Goal: Task Accomplishment & Management: Complete application form

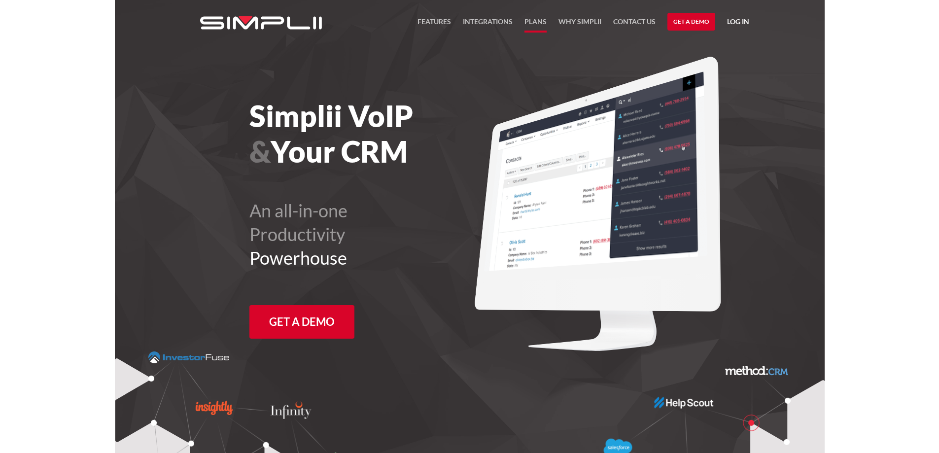
click at [543, 22] on link "Plans" at bounding box center [535, 24] width 22 height 17
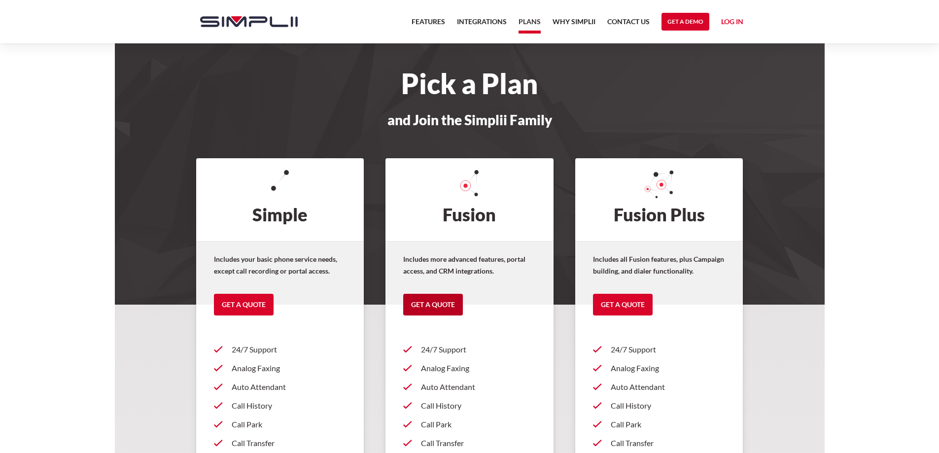
click at [443, 309] on link "Get a Quote" at bounding box center [433, 305] width 60 height 22
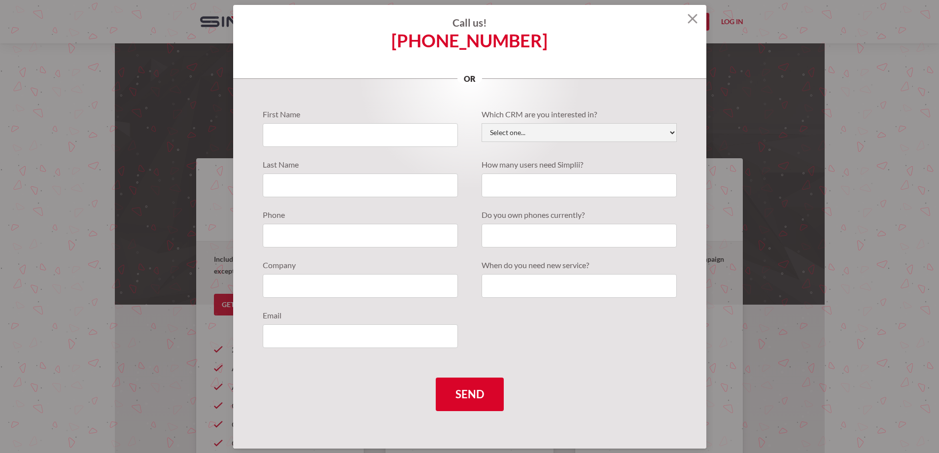
click at [691, 19] on img at bounding box center [692, 19] width 10 height 10
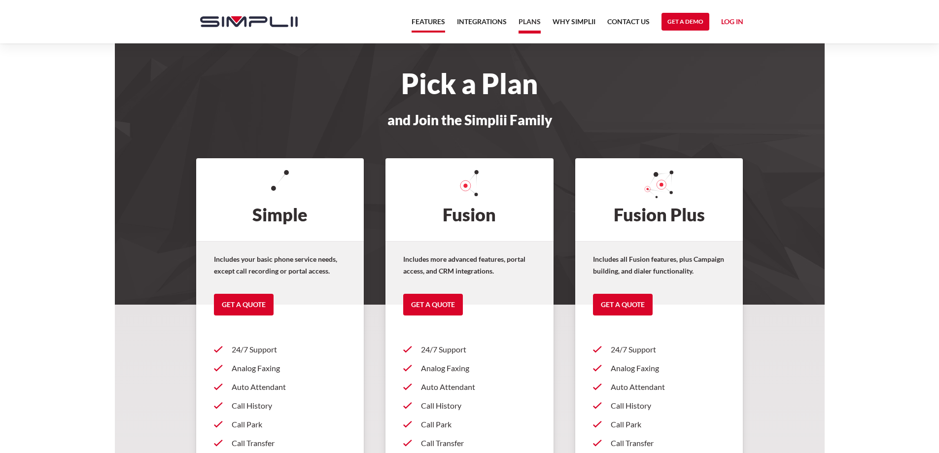
click at [429, 31] on link "Features" at bounding box center [428, 24] width 34 height 17
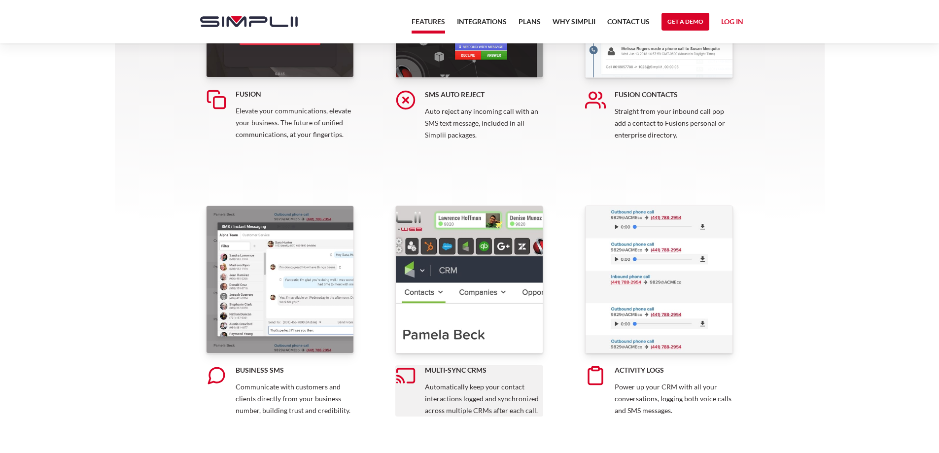
scroll to position [345, 0]
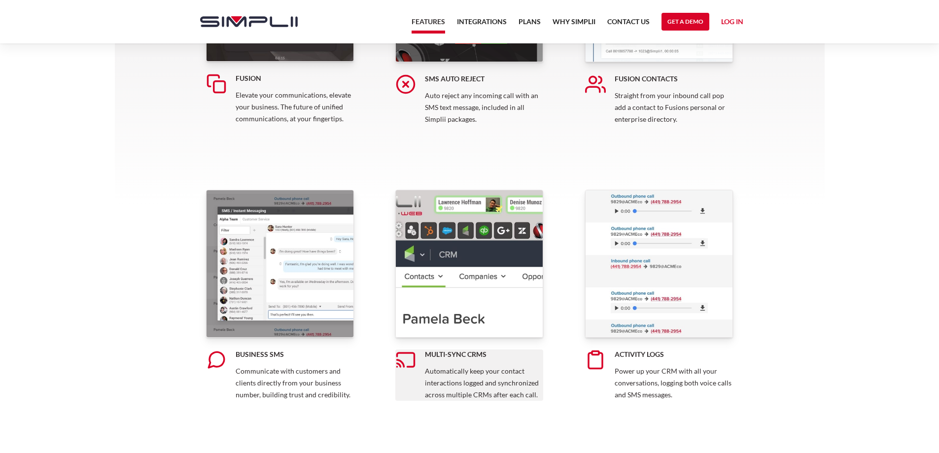
click at [478, 368] on p "Automatically keep your contact interactions logged and synchronized across mul…" at bounding box center [484, 382] width 118 height 35
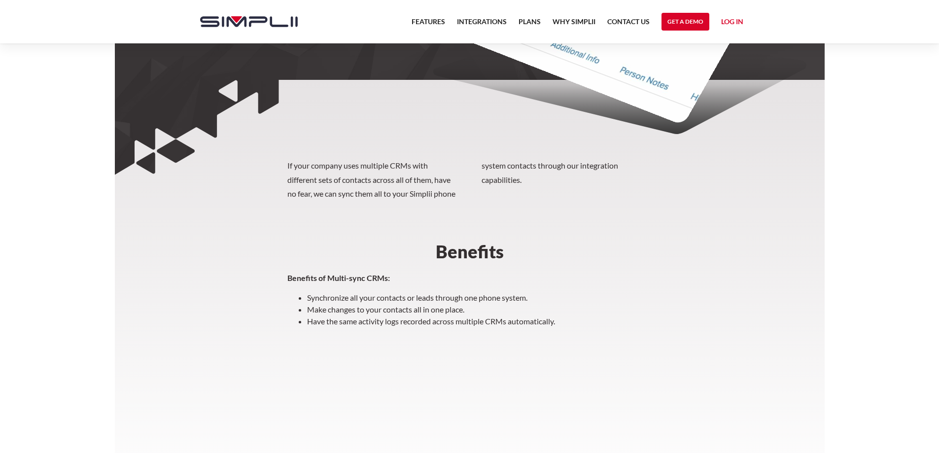
scroll to position [40, 0]
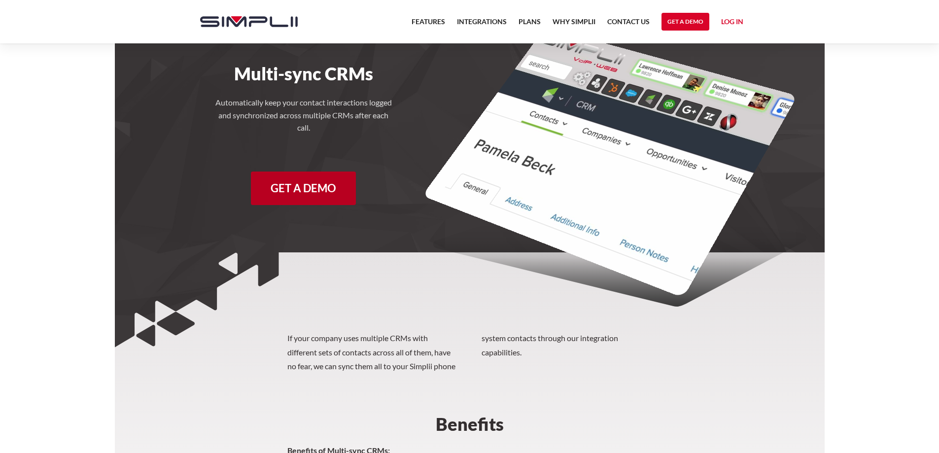
click at [307, 191] on link "Get a Demo" at bounding box center [303, 188] width 105 height 34
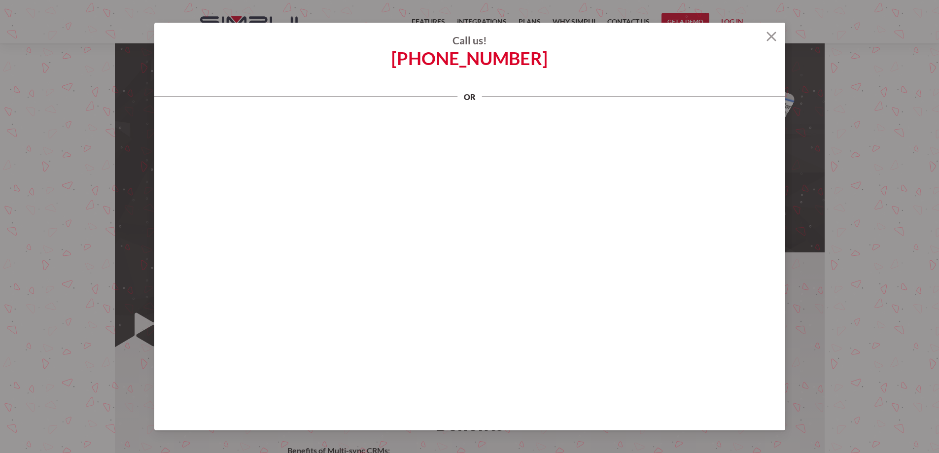
click at [772, 37] on img at bounding box center [771, 37] width 10 height 10
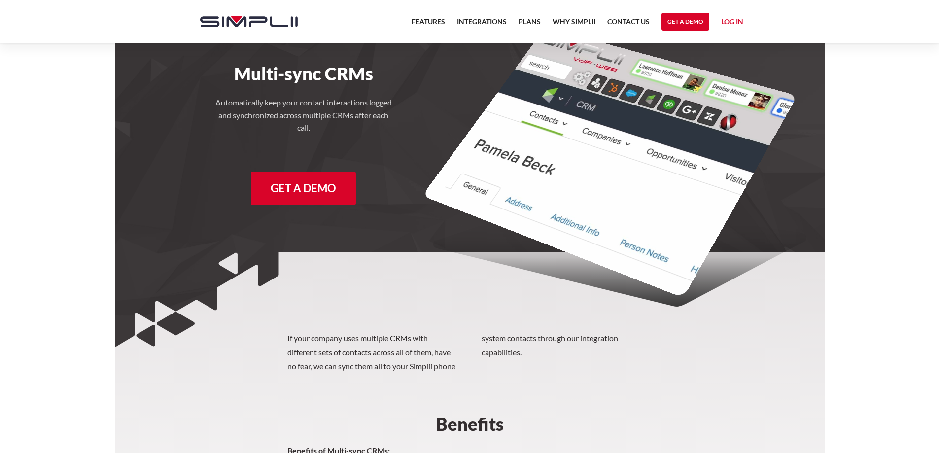
scroll to position [0, 0]
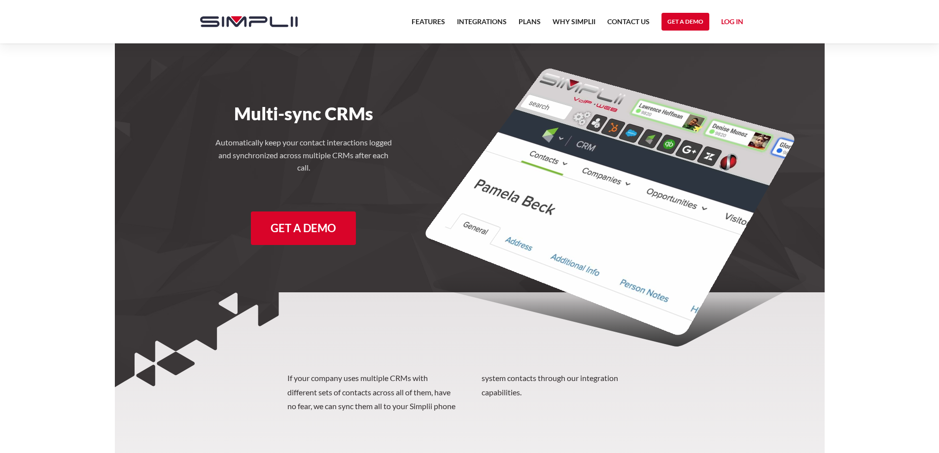
click at [230, 26] on img "home" at bounding box center [249, 21] width 98 height 11
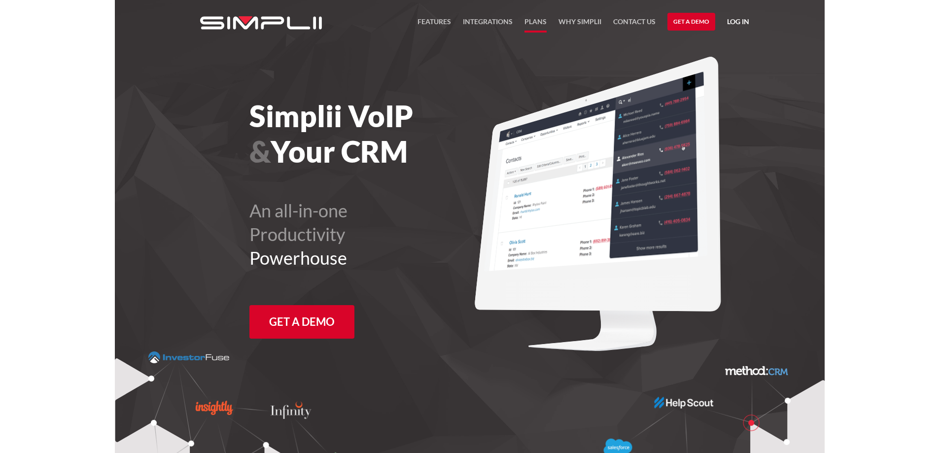
click at [537, 19] on link "Plans" at bounding box center [535, 24] width 22 height 17
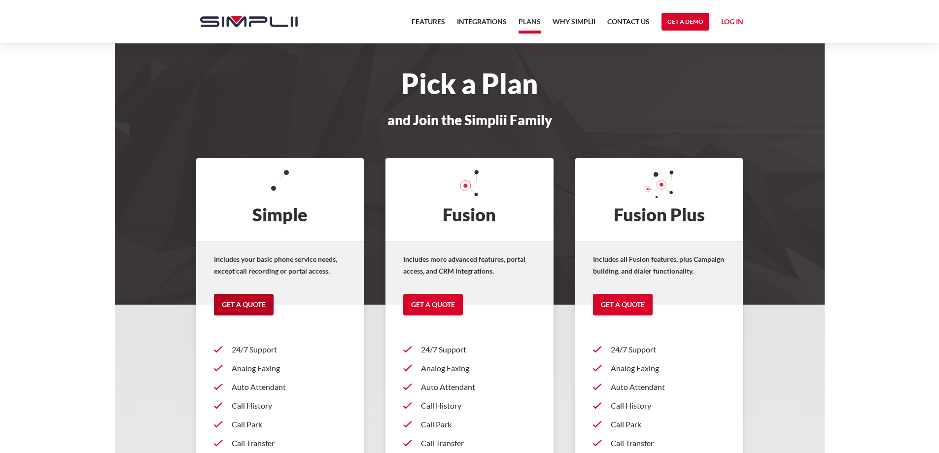
click at [231, 305] on link "Get a Quote" at bounding box center [244, 305] width 60 height 22
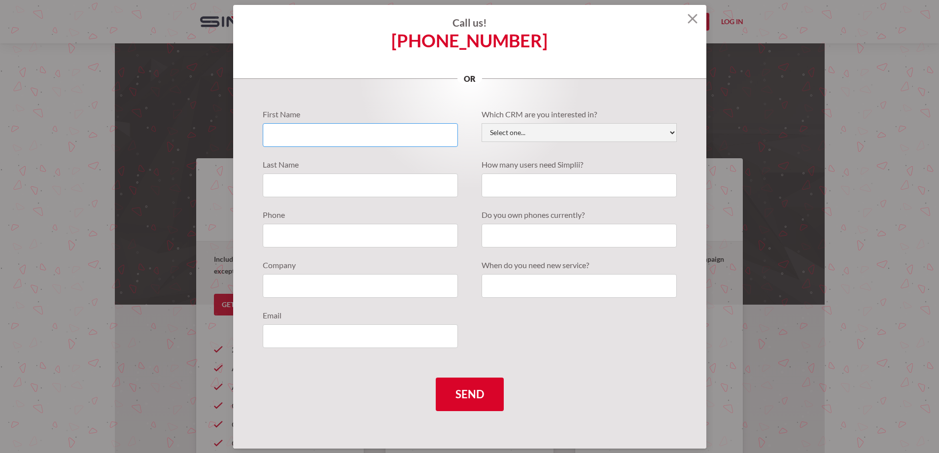
click at [414, 133] on input "Quote Requests" at bounding box center [360, 135] width 195 height 24
type input "[PERSON_NAME]"
click at [591, 134] on select "Select one... Active Campaign Autotask ChildCareCRM [DOMAIN_NAME] ConnectWise C…" at bounding box center [578, 132] width 195 height 19
select select "Less Annoying CRM"
click at [481, 123] on select "Select one... Active Campaign Autotask ChildCareCRM [DOMAIN_NAME] ConnectWise C…" at bounding box center [578, 132] width 195 height 19
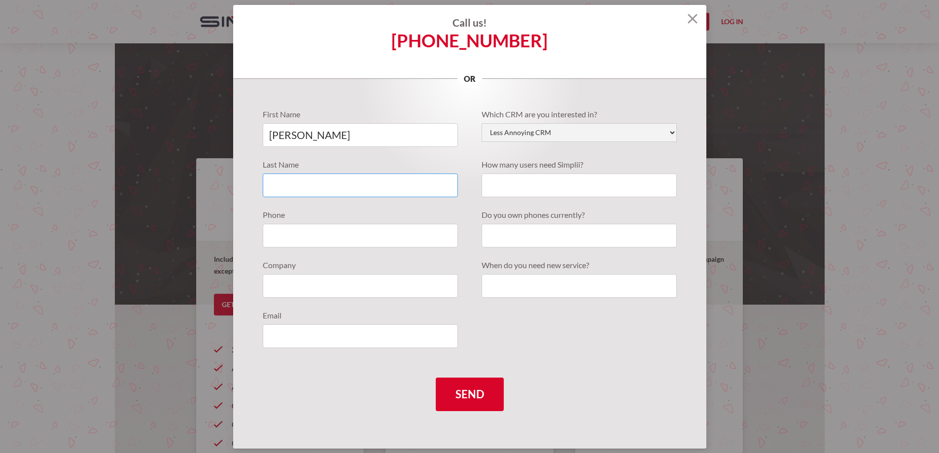
click at [345, 191] on input "Quote Requests" at bounding box center [360, 185] width 195 height 24
type input "[PERSON_NAME]"
click at [585, 285] on input "Quote Requests" at bounding box center [578, 286] width 195 height 24
type input "[DATE]"
click at [583, 237] on input "Quote Requests" at bounding box center [578, 236] width 195 height 24
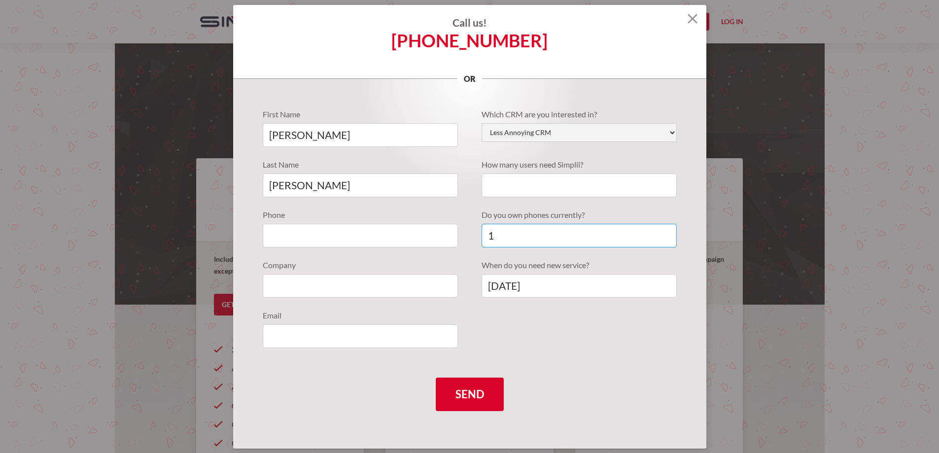
type input "1"
click at [564, 182] on input "Quote Requests" at bounding box center [578, 185] width 195 height 24
type input "1"
click at [309, 329] on input "Quote Requests" at bounding box center [360, 336] width 195 height 24
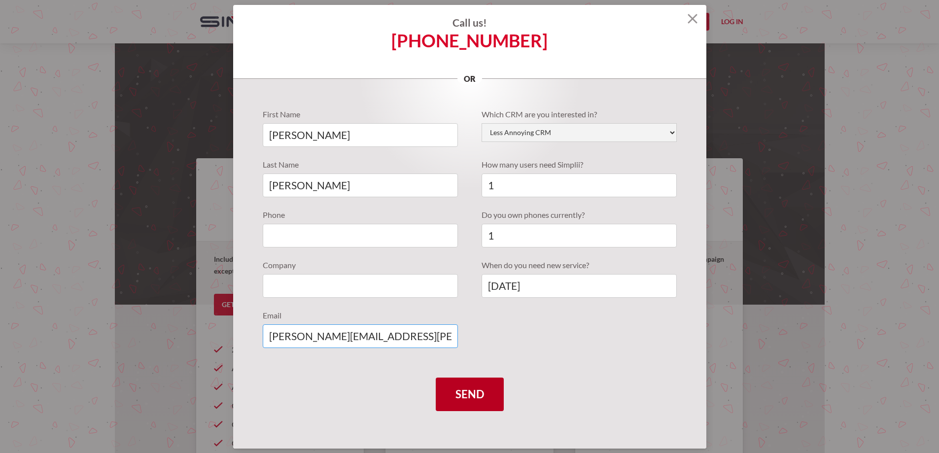
type input "[PERSON_NAME][EMAIL_ADDRESS][PERSON_NAME][DOMAIN_NAME]"
click at [448, 392] on input "Send" at bounding box center [470, 394] width 68 height 34
type input "850.333.0949"
click at [436, 377] on input "Send" at bounding box center [470, 394] width 68 height 34
type input "Elite Crete [GEOGRAPHIC_DATA]"
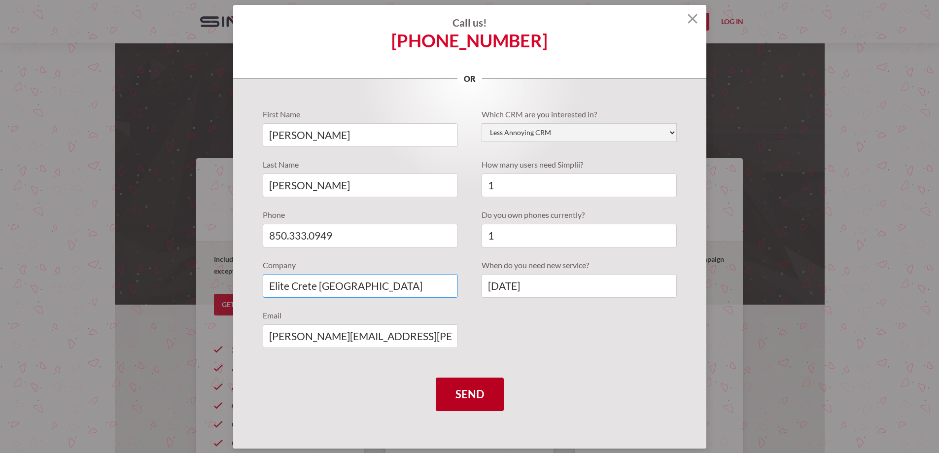
click at [436, 377] on input "Send" at bounding box center [470, 394] width 68 height 34
type input "Please wait..."
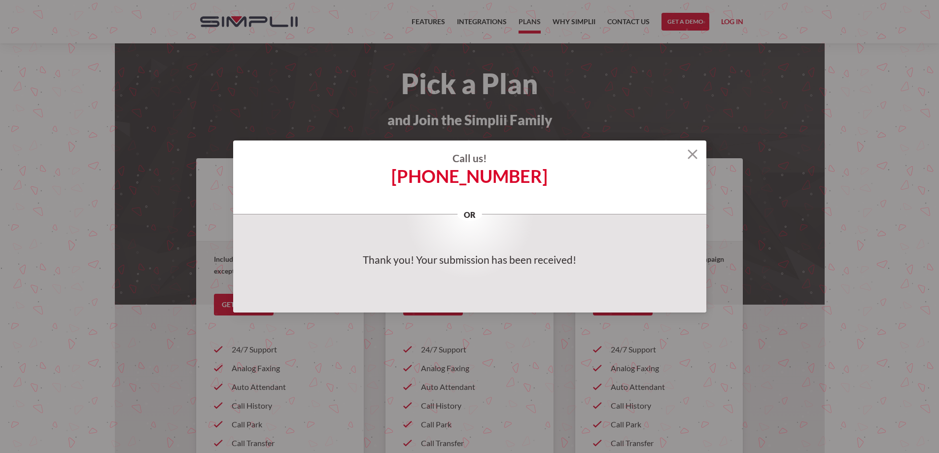
click at [693, 156] on img at bounding box center [692, 154] width 10 height 10
